Goal: Task Accomplishment & Management: Complete application form

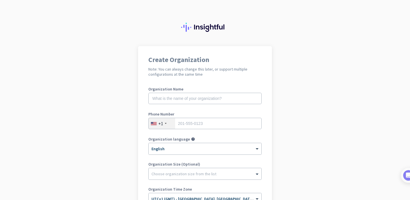
scroll to position [24, 0]
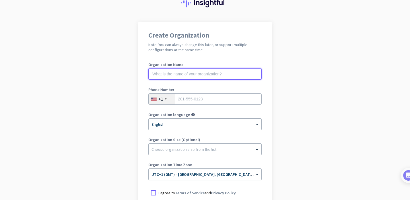
click at [230, 77] on input "text" at bounding box center [204, 73] width 113 height 11
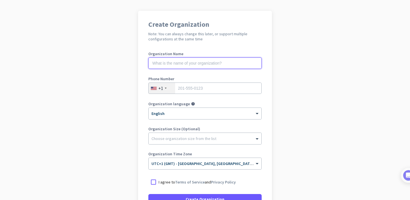
scroll to position [36, 0]
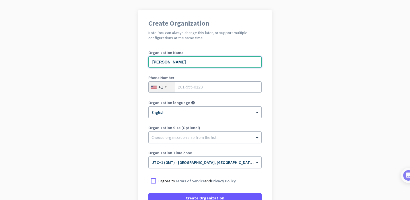
type input "[PERSON_NAME]"
click at [221, 91] on input "tel" at bounding box center [204, 86] width 113 height 11
click at [154, 92] on div "+1" at bounding box center [162, 87] width 26 height 11
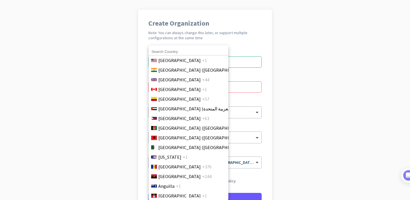
click at [160, 87] on div "[GEOGRAPHIC_DATA] +1 [GEOGRAPHIC_DATA] ([GEOGRAPHIC_DATA]) +91 [GEOGRAPHIC_DATA…" at bounding box center [189, 123] width 80 height 155
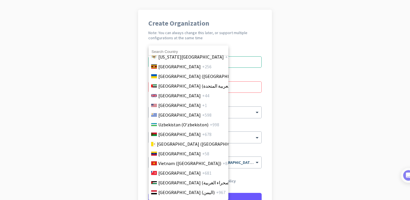
scroll to position [2240, 0]
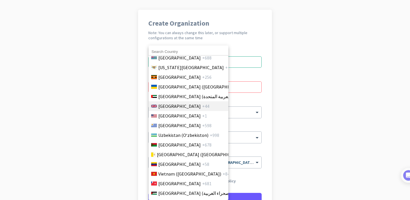
click at [202, 105] on span "+44" at bounding box center [205, 106] width 7 height 7
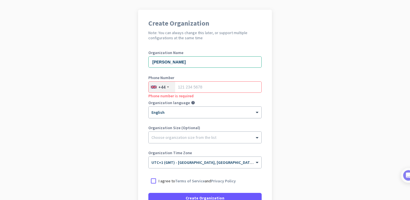
click at [202, 111] on div at bounding box center [205, 110] width 113 height 5
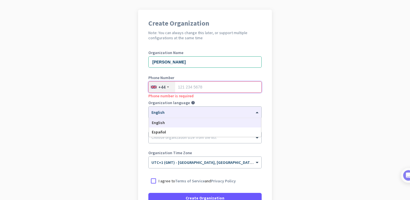
click at [206, 86] on input "tel" at bounding box center [204, 86] width 113 height 11
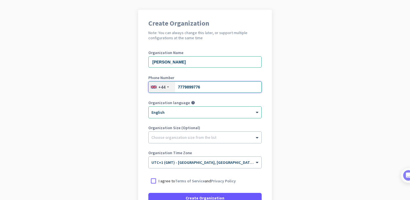
type input "7779899776"
click at [155, 107] on div "× English" at bounding box center [205, 112] width 113 height 11
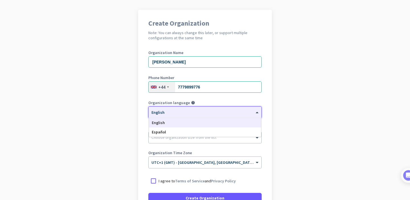
click at [126, 113] on app-onboarding-organization "Create Organization Note: You can always change this later, or support multiple…" at bounding box center [205, 133] width 410 height 247
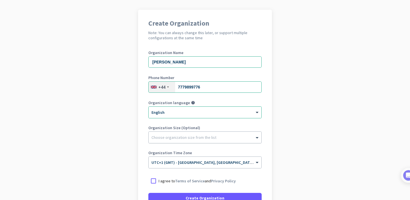
click at [165, 139] on div at bounding box center [205, 136] width 113 height 6
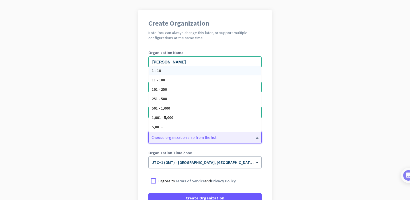
click at [120, 130] on app-onboarding-organization "Create Organization Note: You can always change this later, or support multiple…" at bounding box center [205, 133] width 410 height 247
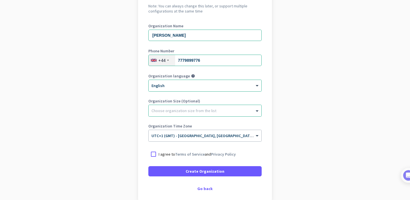
scroll to position [69, 0]
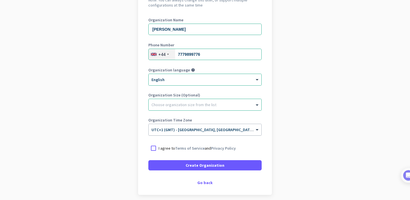
click at [171, 131] on span "UTC+1 (GMT) - [GEOGRAPHIC_DATA], [GEOGRAPHIC_DATA], [GEOGRAPHIC_DATA], [GEOGRAP…" at bounding box center [241, 129] width 179 height 5
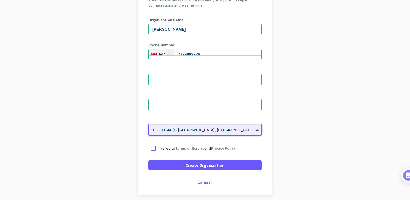
scroll to position [1090, 0]
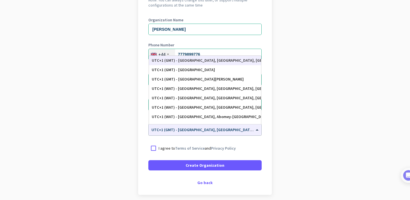
click at [136, 130] on app-onboarding-organization "Create Organization Note: You can always change this later, or support multiple…" at bounding box center [205, 100] width 410 height 247
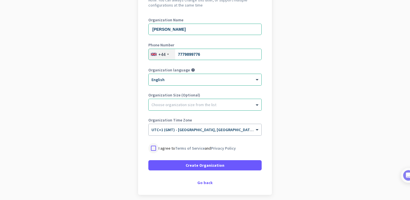
click at [154, 146] on div at bounding box center [153, 148] width 10 height 10
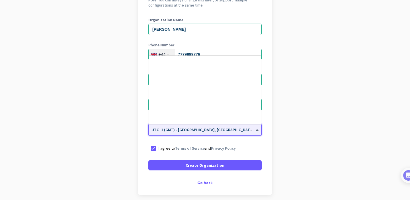
click at [160, 129] on input "text" at bounding box center [200, 128] width 96 height 4
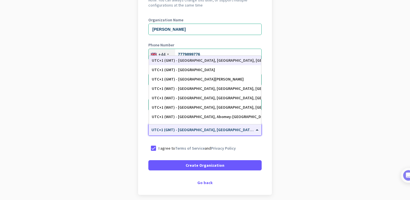
click at [129, 131] on app-onboarding-organization "Create Organization Note: You can always change this later, or support multiple…" at bounding box center [205, 100] width 410 height 247
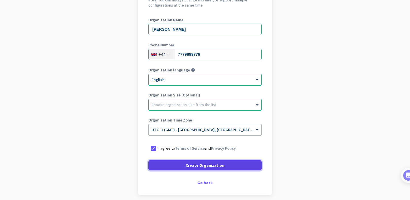
click at [178, 169] on span at bounding box center [204, 166] width 113 height 14
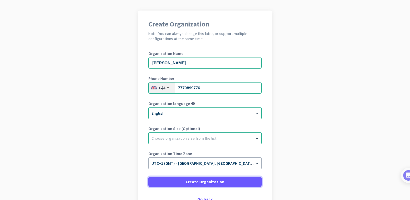
scroll to position [28, 0]
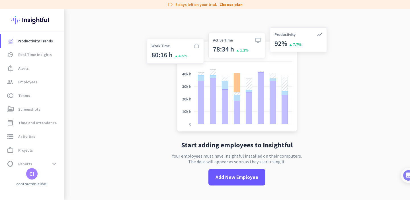
click at [33, 175] on div "CI" at bounding box center [31, 174] width 5 height 6
click at [125, 56] on div at bounding box center [205, 100] width 410 height 200
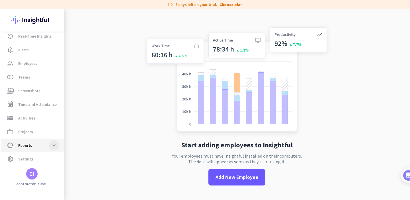
click at [54, 146] on span at bounding box center [54, 145] width 10 height 10
click at [44, 156] on span "settings Settings" at bounding box center [33, 159] width 54 height 7
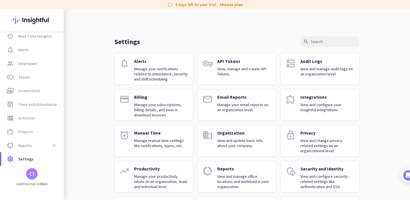
click at [30, 181] on div "Productivity Trends av_timer Real-Time Insights notification_important Alerts g…" at bounding box center [32, 104] width 64 height 191
click at [35, 170] on div "CI" at bounding box center [31, 173] width 11 height 11
click at [35, 170] on div at bounding box center [205, 100] width 410 height 200
click at [34, 175] on div "CI" at bounding box center [31, 174] width 5 height 6
click at [53, 166] on span "Sign out" at bounding box center [62, 163] width 44 height 10
